Goal: Information Seeking & Learning: Find specific fact

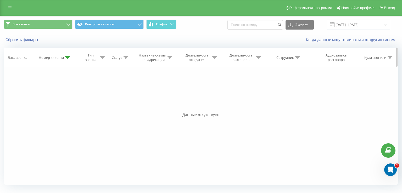
click at [65, 57] on icon at bounding box center [67, 57] width 5 height 3
click at [67, 106] on span "OK" at bounding box center [66, 105] width 15 height 8
click at [67, 59] on div at bounding box center [67, 58] width 5 height 4
click at [48, 108] on div "Отмена OK" at bounding box center [55, 106] width 46 height 12
click at [38, 104] on button "Отмена" at bounding box center [43, 105] width 22 height 7
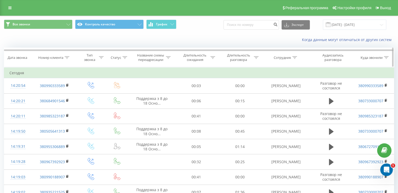
click at [67, 57] on icon at bounding box center [67, 57] width 5 height 3
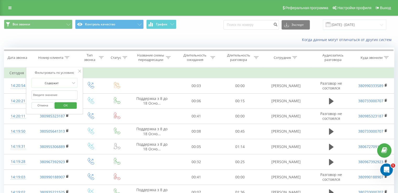
click at [58, 93] on input "380663807448" at bounding box center [55, 95] width 46 height 9
paste input "980056131"
click at [63, 104] on span "OK" at bounding box center [65, 105] width 15 height 8
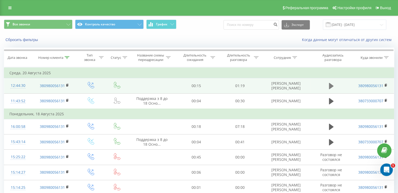
click at [332, 85] on icon at bounding box center [331, 86] width 5 height 6
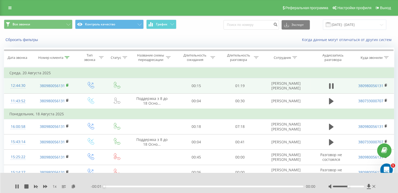
click at [68, 85] on icon at bounding box center [68, 85] width 2 height 2
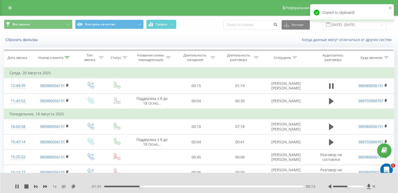
click at [47, 188] on div "1 x" at bounding box center [53, 186] width 76 height 5
click at [46, 187] on icon at bounding box center [45, 186] width 4 height 3
click at [18, 187] on icon at bounding box center [18, 187] width 1 height 4
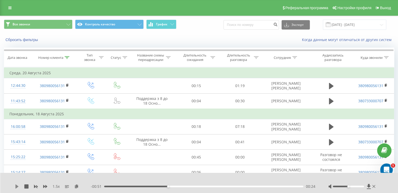
click at [19, 186] on icon at bounding box center [17, 187] width 4 height 4
click at [16, 188] on icon at bounding box center [15, 187] width 1 height 4
click at [16, 186] on icon at bounding box center [16, 187] width 3 height 4
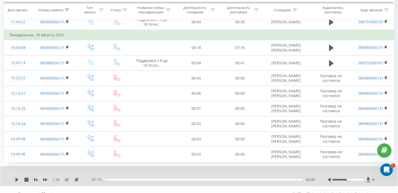
scroll to position [87, 0]
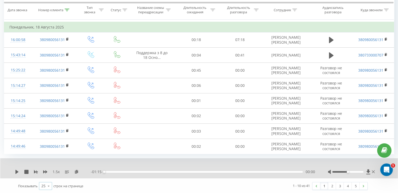
click at [48, 188] on icon at bounding box center [49, 186] width 8 height 10
click at [47, 171] on div "50" at bounding box center [45, 171] width 13 height 8
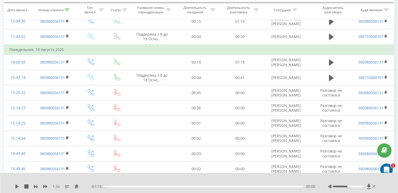
scroll to position [74, 0]
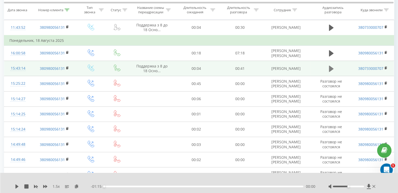
click at [333, 68] on icon at bounding box center [331, 68] width 5 height 6
click at [129, 188] on div "- 00:38 00:01 00:01" at bounding box center [203, 186] width 225 height 5
click at [136, 184] on div "1.5 x - 00:37 00:01 00:01" at bounding box center [199, 183] width 398 height 20
click at [140, 187] on div "00:02" at bounding box center [203, 187] width 199 height 2
click at [159, 186] on div "00:10" at bounding box center [203, 187] width 199 height 2
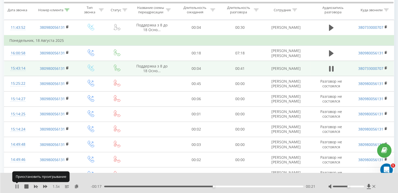
click at [19, 186] on icon at bounding box center [17, 187] width 4 height 4
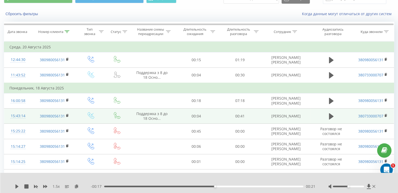
scroll to position [0, 0]
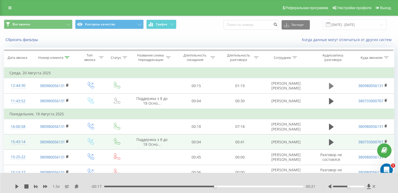
click at [330, 87] on icon at bounding box center [331, 86] width 5 height 6
click at [331, 87] on icon at bounding box center [331, 86] width 5 height 6
click at [76, 187] on icon at bounding box center [76, 187] width 4 height 4
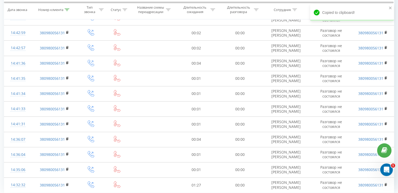
scroll to position [558, 0]
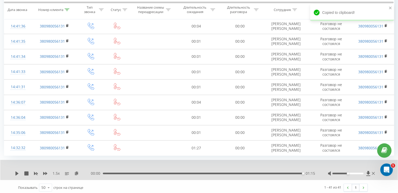
drag, startPoint x: 402, startPoint y: 38, endPoint x: 6, endPoint y: 9, distance: 396.7
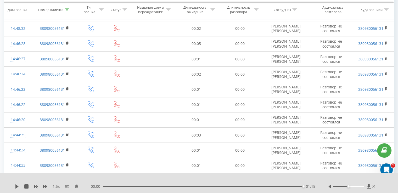
scroll to position [326, 0]
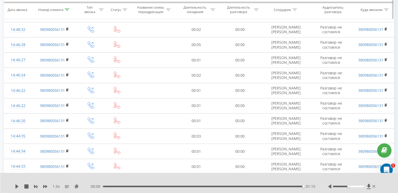
click at [65, 6] on th "Номер клиента" at bounding box center [54, 9] width 45 height 19
click at [65, 9] on icon at bounding box center [67, 9] width 5 height 3
click at [57, 44] on input "380980056131" at bounding box center [55, 47] width 46 height 9
paste input "69513179"
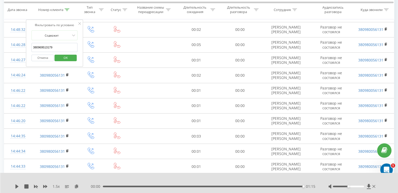
click at [66, 58] on span "OK" at bounding box center [65, 58] width 15 height 8
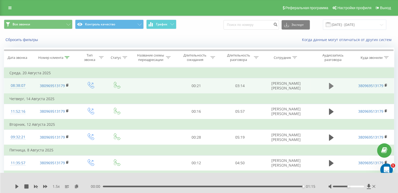
click at [331, 87] on icon at bounding box center [331, 86] width 5 height 6
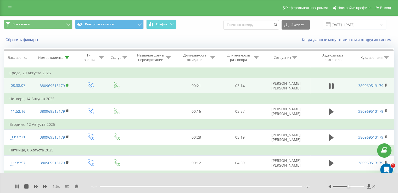
click at [67, 85] on rect at bounding box center [67, 85] width 2 height 2
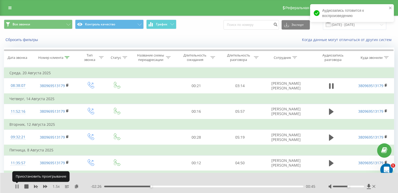
click at [17, 186] on icon at bounding box center [17, 187] width 4 height 4
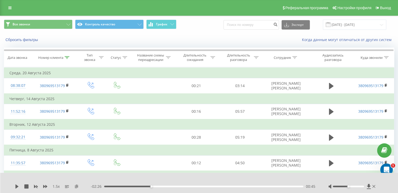
click at [78, 185] on icon at bounding box center [76, 187] width 4 height 4
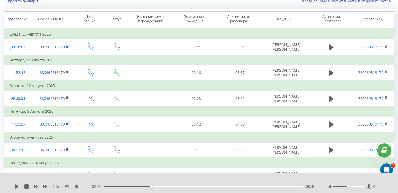
scroll to position [22, 0]
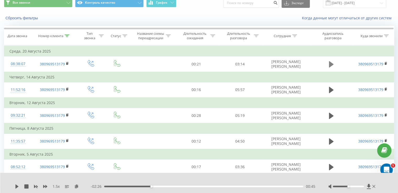
click at [328, 63] on button at bounding box center [332, 64] width 8 height 8
click at [151, 186] on div "00:44" at bounding box center [203, 187] width 199 height 2
click at [147, 186] on div "00:41" at bounding box center [203, 187] width 199 height 2
click at [17, 186] on icon at bounding box center [17, 187] width 4 height 4
click at [36, 188] on icon at bounding box center [36, 187] width 4 height 4
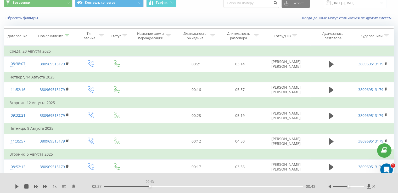
click at [150, 186] on div "00:43" at bounding box center [203, 187] width 199 height 2
click at [15, 187] on icon at bounding box center [17, 187] width 4 height 4
click at [148, 187] on div "00:44" at bounding box center [203, 187] width 199 height 2
click at [147, 186] on div "00:40" at bounding box center [203, 187] width 199 height 2
click at [140, 185] on div "- 02:28 00:43 00:43" at bounding box center [203, 186] width 225 height 5
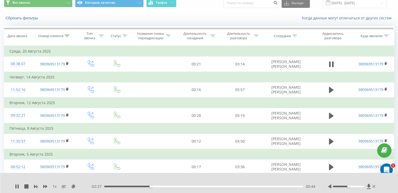
click at [141, 187] on div "00:44" at bounding box center [203, 187] width 199 height 2
click at [15, 188] on icon at bounding box center [17, 187] width 4 height 4
click at [141, 186] on div "00:35" at bounding box center [203, 187] width 199 height 2
click at [136, 186] on div "00:37" at bounding box center [203, 187] width 199 height 2
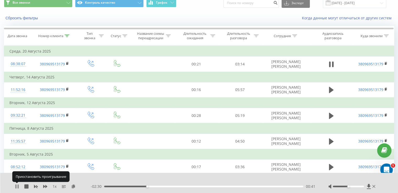
click at [17, 186] on icon at bounding box center [17, 187] width 4 height 4
click at [17, 187] on icon at bounding box center [17, 187] width 4 height 4
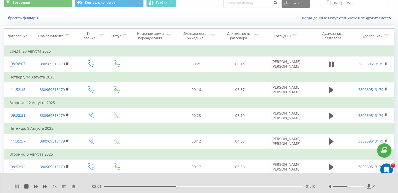
click at [15, 187] on icon at bounding box center [17, 187] width 4 height 4
click at [45, 187] on icon at bounding box center [45, 187] width 4 height 4
click at [17, 185] on icon at bounding box center [17, 187] width 4 height 4
click at [16, 188] on icon at bounding box center [15, 187] width 1 height 4
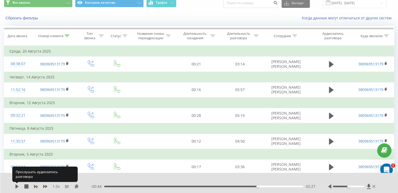
click at [16, 188] on icon at bounding box center [16, 187] width 3 height 4
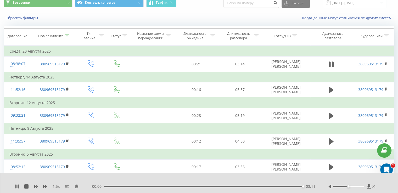
click at [290, 187] on div "03:11" at bounding box center [203, 187] width 199 height 2
click at [18, 190] on div "1.5 x - 00:12 02:59 02:59" at bounding box center [199, 183] width 398 height 20
click at [18, 188] on icon at bounding box center [17, 187] width 4 height 4
click at [18, 188] on icon at bounding box center [18, 187] width 1 height 4
click at [16, 186] on icon at bounding box center [16, 187] width 3 height 4
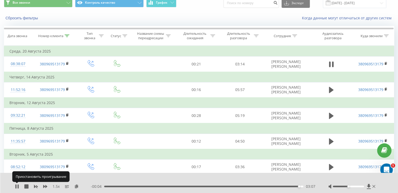
click at [16, 186] on icon at bounding box center [17, 187] width 4 height 4
click at [65, 35] on icon at bounding box center [67, 36] width 5 height 3
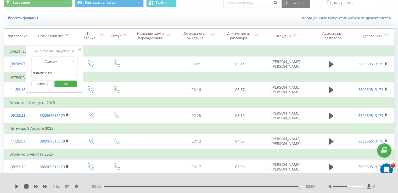
click at [49, 75] on input "380969513179" at bounding box center [55, 73] width 46 height 9
paste input "0924404"
click at [66, 86] on span "OK" at bounding box center [65, 84] width 15 height 8
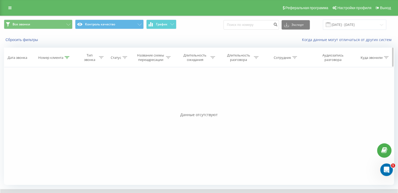
click at [67, 53] on th "Номер клиента" at bounding box center [54, 57] width 45 height 19
click at [69, 60] on th "Номер клиента" at bounding box center [54, 57] width 45 height 19
click at [67, 59] on div at bounding box center [67, 58] width 5 height 4
drag, startPoint x: 63, startPoint y: 106, endPoint x: 54, endPoint y: 54, distance: 53.0
click at [63, 107] on span "OK" at bounding box center [65, 105] width 15 height 8
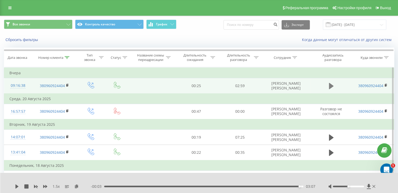
click at [330, 85] on icon at bounding box center [331, 86] width 5 height 6
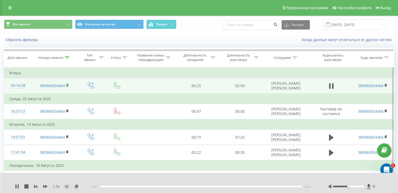
click at [68, 85] on rect at bounding box center [67, 85] width 2 height 2
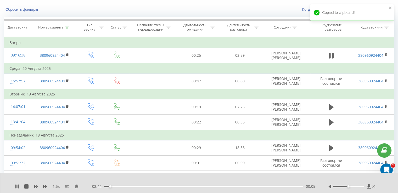
scroll to position [24, 0]
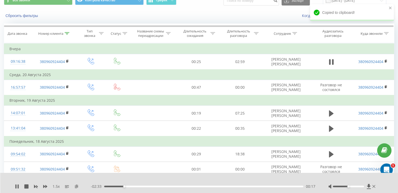
click at [76, 188] on icon at bounding box center [76, 187] width 4 height 4
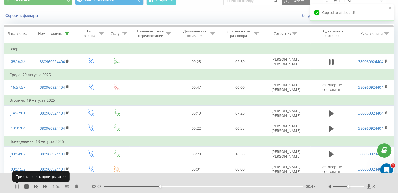
click at [18, 187] on icon at bounding box center [18, 187] width 1 height 4
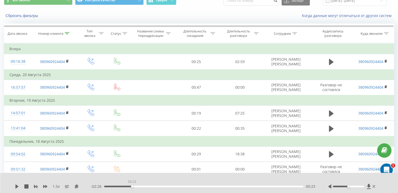
click at [132, 186] on div "00:23" at bounding box center [203, 187] width 199 height 2
click at [15, 186] on icon at bounding box center [17, 187] width 4 height 4
click at [18, 187] on icon at bounding box center [16, 187] width 3 height 4
click at [211, 186] on div "01:31" at bounding box center [203, 187] width 199 height 2
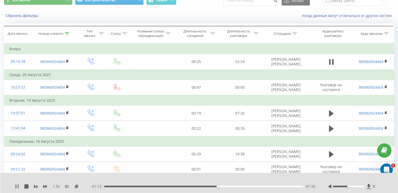
click at [18, 186] on icon at bounding box center [18, 187] width 1 height 4
click at [16, 190] on div "1.5 x - 01:13 01:37 01:37" at bounding box center [199, 183] width 398 height 20
click at [17, 187] on icon at bounding box center [16, 187] width 3 height 4
click at [19, 187] on icon at bounding box center [17, 187] width 4 height 4
click at [253, 186] on div "02:06" at bounding box center [203, 187] width 199 height 2
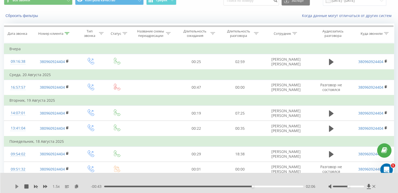
click at [18, 185] on icon at bounding box center [17, 187] width 4 height 4
click at [18, 185] on icon at bounding box center [18, 187] width 1 height 4
drag, startPoint x: 256, startPoint y: 186, endPoint x: 147, endPoint y: 191, distance: 108.2
click at [255, 187] on div "02:09" at bounding box center [203, 187] width 199 height 2
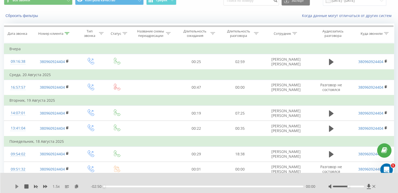
click at [17, 187] on icon at bounding box center [16, 187] width 3 height 4
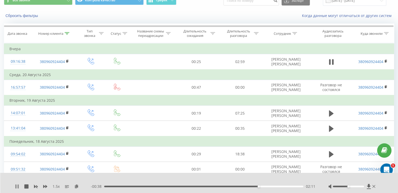
click at [16, 187] on icon at bounding box center [17, 187] width 4 height 4
click at [19, 184] on div "1.5 x" at bounding box center [53, 186] width 76 height 5
click at [13, 188] on div "1.5 x - 00:37 02:12 02:12" at bounding box center [199, 183] width 398 height 20
click at [16, 187] on icon at bounding box center [16, 187] width 3 height 4
click at [17, 186] on icon at bounding box center [17, 187] width 4 height 4
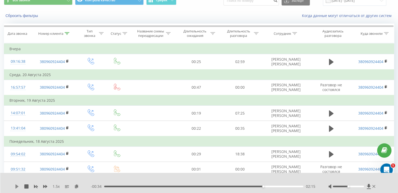
click at [16, 187] on icon at bounding box center [16, 187] width 3 height 4
click at [252, 186] on div "02:06" at bounding box center [203, 187] width 199 height 2
click at [250, 187] on div "02:04" at bounding box center [203, 187] width 199 height 2
click at [17, 186] on icon at bounding box center [17, 187] width 4 height 4
click at [16, 188] on icon at bounding box center [17, 187] width 4 height 4
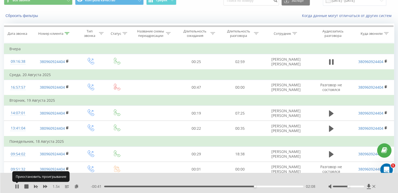
click at [16, 188] on icon at bounding box center [17, 187] width 4 height 4
click at [16, 188] on icon at bounding box center [16, 187] width 3 height 4
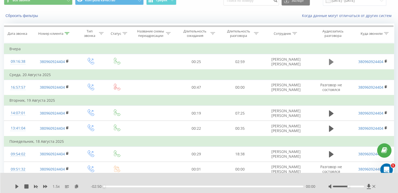
click at [333, 63] on icon at bounding box center [331, 61] width 5 height 7
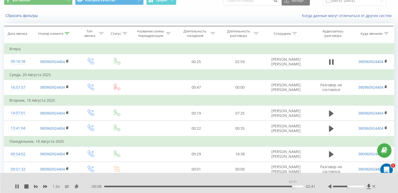
click at [293, 187] on div "02:41" at bounding box center [203, 187] width 199 height 2
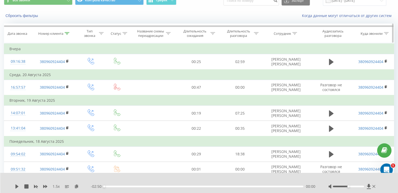
click at [66, 33] on icon at bounding box center [67, 33] width 5 height 3
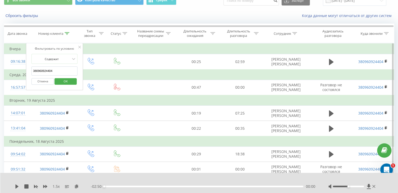
click at [47, 73] on input "380960924404" at bounding box center [55, 71] width 46 height 9
paste input "684141955"
type input "380684141955"
click at [62, 79] on span "OK" at bounding box center [65, 81] width 15 height 8
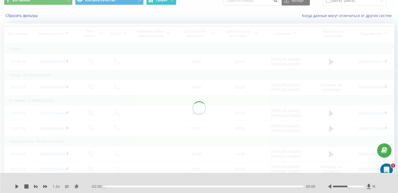
scroll to position [12, 0]
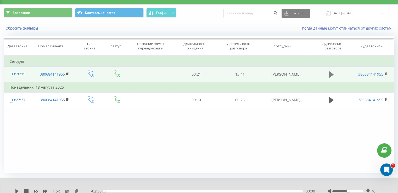
click at [330, 77] on icon at bounding box center [331, 74] width 5 height 6
click at [16, 190] on icon at bounding box center [17, 191] width 4 height 4
click at [331, 78] on icon at bounding box center [331, 74] width 5 height 7
click at [330, 77] on icon at bounding box center [331, 74] width 5 height 6
click at [117, 190] on div "- 13:31 00:05 00:05" at bounding box center [203, 191] width 224 height 5
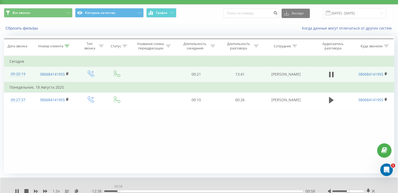
click at [118, 191] on div "00:58" at bounding box center [203, 192] width 199 height 2
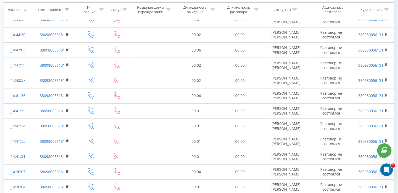
scroll to position [496, 0]
